Goal: Task Accomplishment & Management: Use online tool/utility

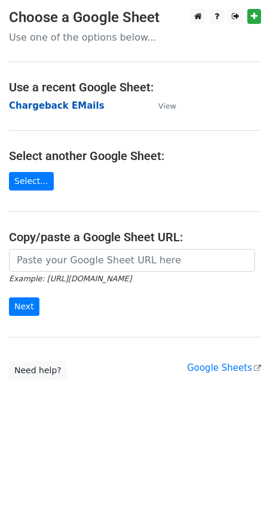
click at [67, 106] on strong "Chargeback EMails" at bounding box center [56, 105] width 95 height 11
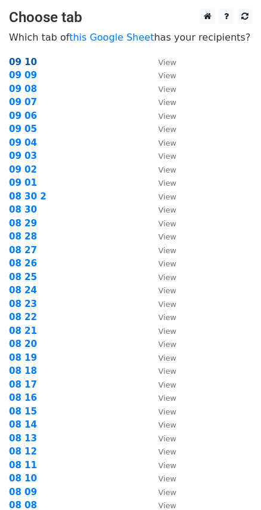
click at [18, 62] on strong "09 10" at bounding box center [23, 62] width 28 height 11
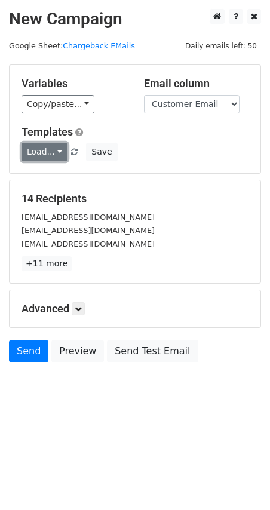
click at [55, 153] on link "Load..." at bounding box center [44, 152] width 46 height 18
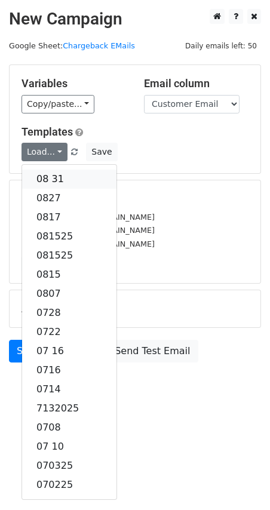
click at [54, 174] on link "08 31" at bounding box center [69, 178] width 94 height 19
